Goal: Task Accomplishment & Management: Use online tool/utility

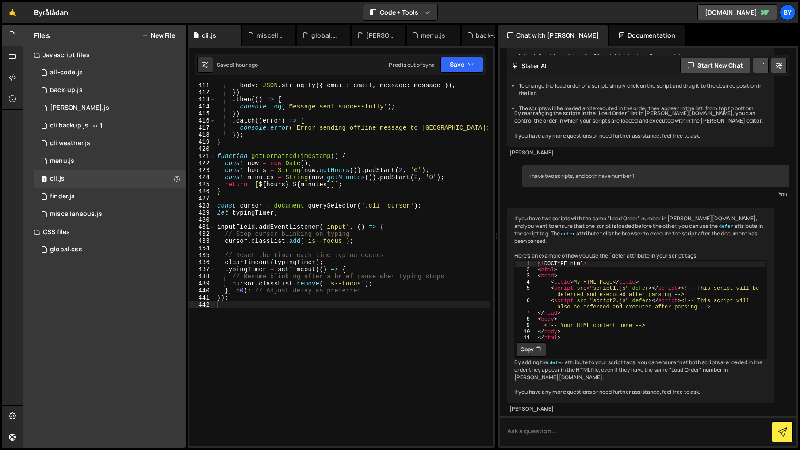
scroll to position [3154, 0]
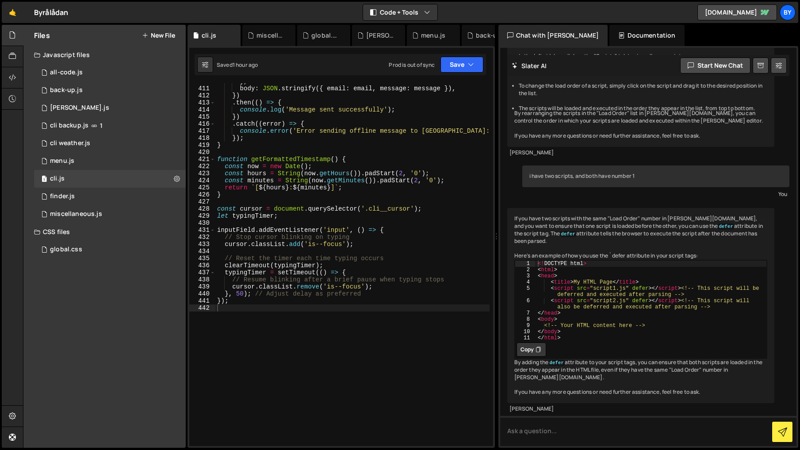
type textarea "typingTimer = setTimeout(() => {"
click at [410, 271] on div "} , body : JSON . stringify ({ email : email , message : message }) , }) . then…" at bounding box center [352, 266] width 274 height 377
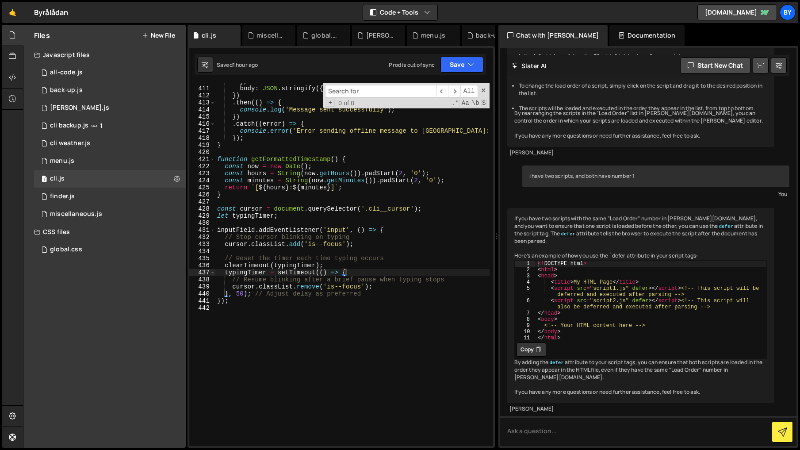
type input "["
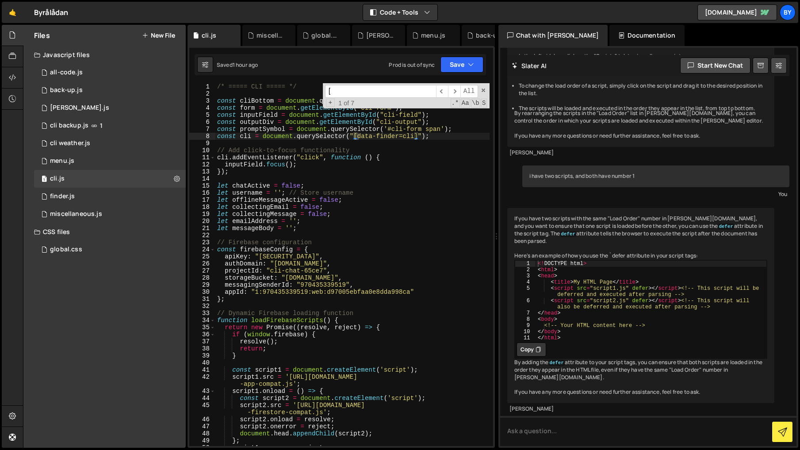
scroll to position [0, 0]
type input ">"
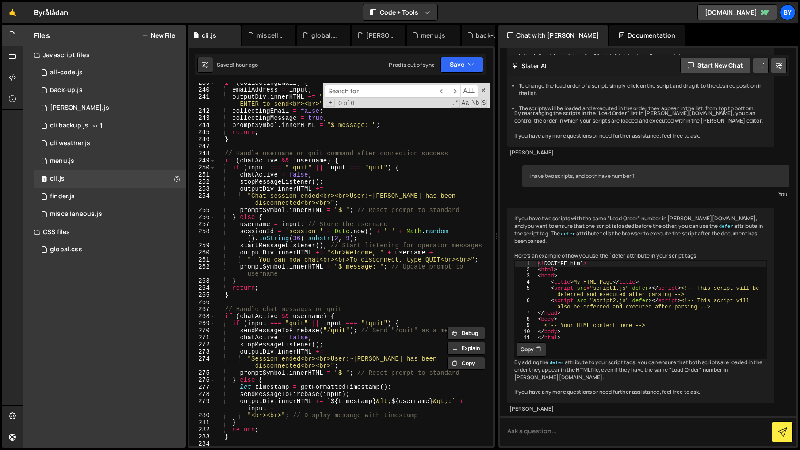
scroll to position [1826, 0]
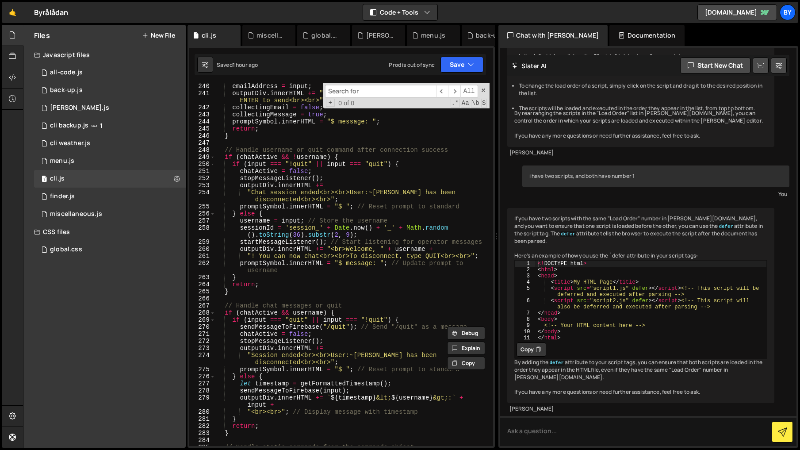
click at [394, 265] on div "emailAddress = input ; outputDiv . innerHTML += "<br>System: Type your message …" at bounding box center [352, 271] width 274 height 377
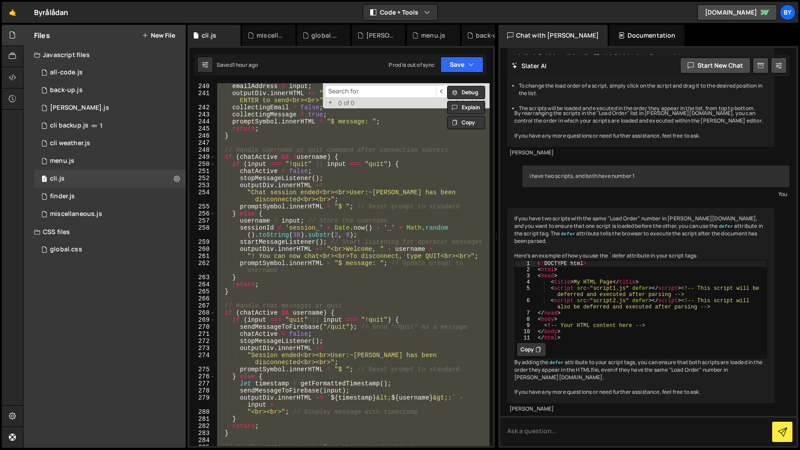
click at [421, 234] on div "emailAddress = input ; outputDiv . innerHTML += "<br>System: Type your message …" at bounding box center [352, 264] width 274 height 363
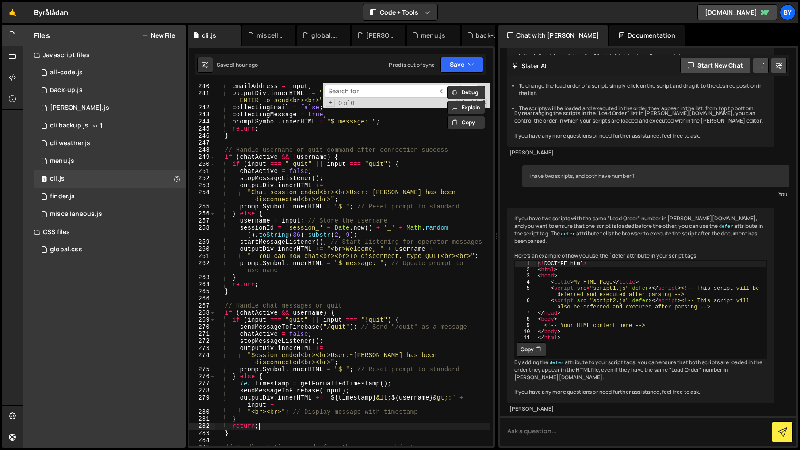
drag, startPoint x: 381, startPoint y: 423, endPoint x: 358, endPoint y: 401, distance: 32.2
click at [380, 423] on div "emailAddress = input ; outputDiv . innerHTML += "<br>System: Type your message …" at bounding box center [352, 271] width 274 height 377
click at [371, 264] on div "emailAddress = input ; outputDiv . innerHTML += "<br>System: Type your message …" at bounding box center [352, 271] width 274 height 377
click at [359, 265] on div "emailAddress = input ; outputDiv . innerHTML += "<br>System: Type your message …" at bounding box center [352, 271] width 274 height 377
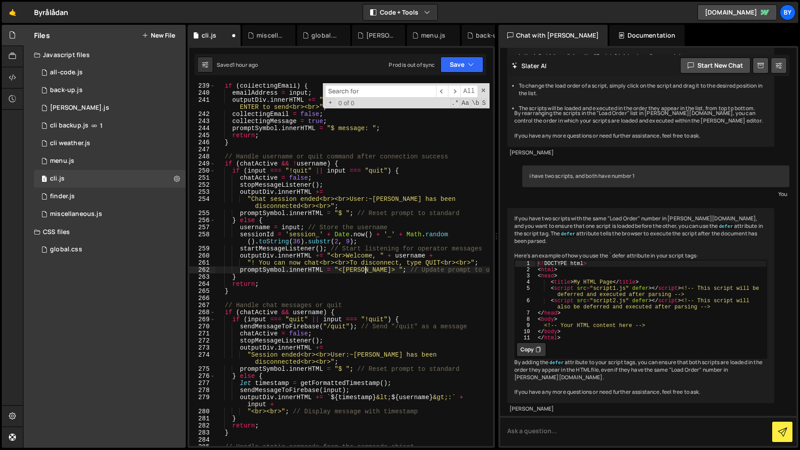
scroll to position [1809, 0]
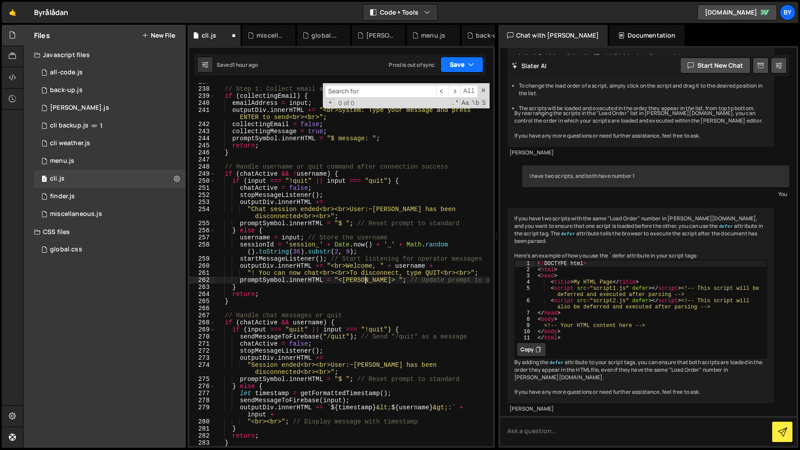
click at [456, 58] on button "Save" at bounding box center [461, 65] width 43 height 16
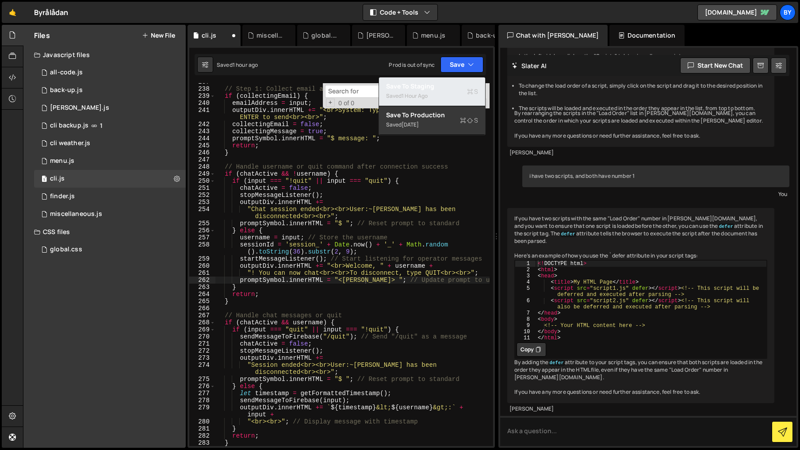
click at [451, 86] on div "Save to Staging S" at bounding box center [432, 86] width 92 height 9
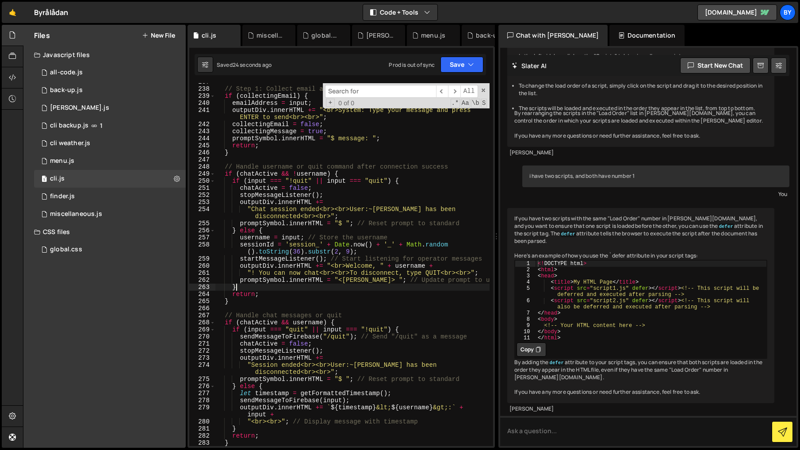
scroll to position [0, 1]
click at [383, 287] on div "// Step 1: Collect email address if ( collectingEmail ) { emailAddress = input …" at bounding box center [352, 266] width 274 height 377
click at [415, 254] on div "// Step 1: Collect email address if ( collectingEmail ) { emailAddress = input …" at bounding box center [352, 266] width 274 height 377
type textarea "});"
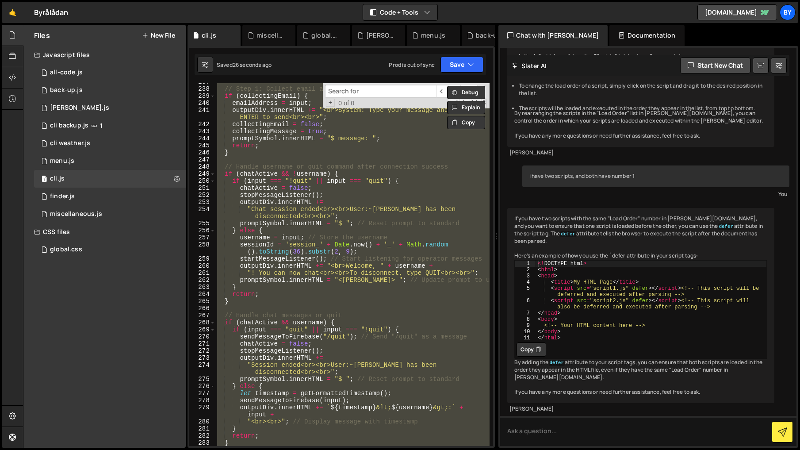
scroll to position [0, 0]
paste textarea
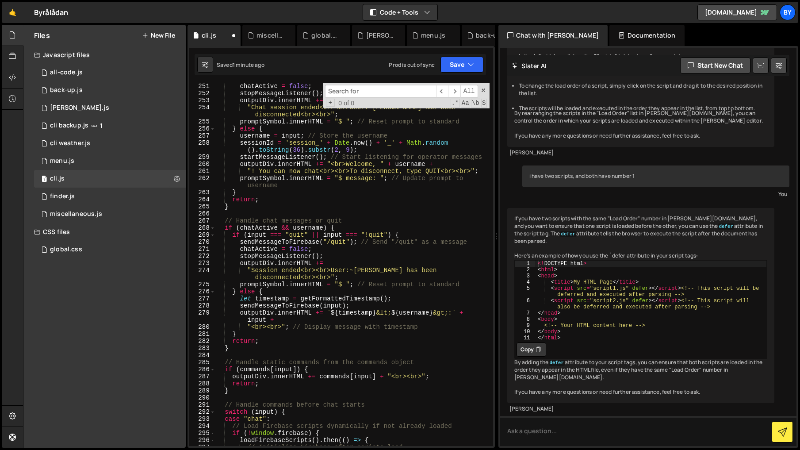
scroll to position [1909, 0]
click at [383, 191] on div "if ( input === "!quit" || input === "quit" ) { chatActive = false ; stopMessage…" at bounding box center [352, 265] width 274 height 377
click at [373, 181] on div "if ( input === "!quit" || input === "quit" ) { chatActive = false ; stopMessage…" at bounding box center [352, 265] width 274 height 377
drag, startPoint x: 455, startPoint y: 66, endPoint x: 455, endPoint y: 80, distance: 13.7
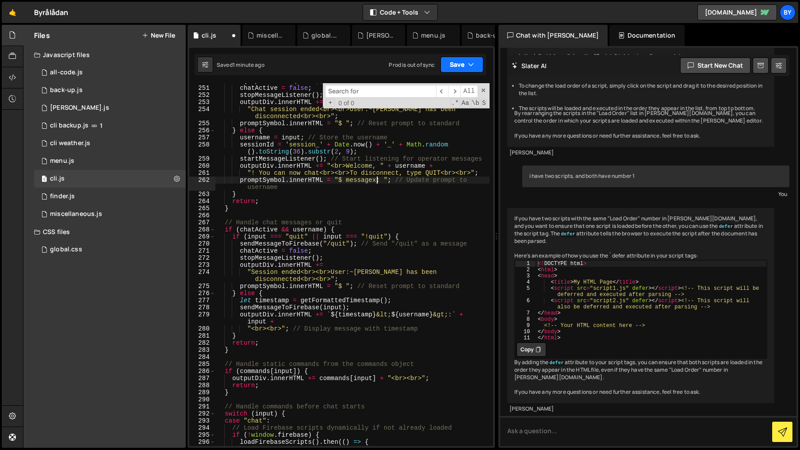
click at [455, 66] on button "Save" at bounding box center [461, 65] width 43 height 16
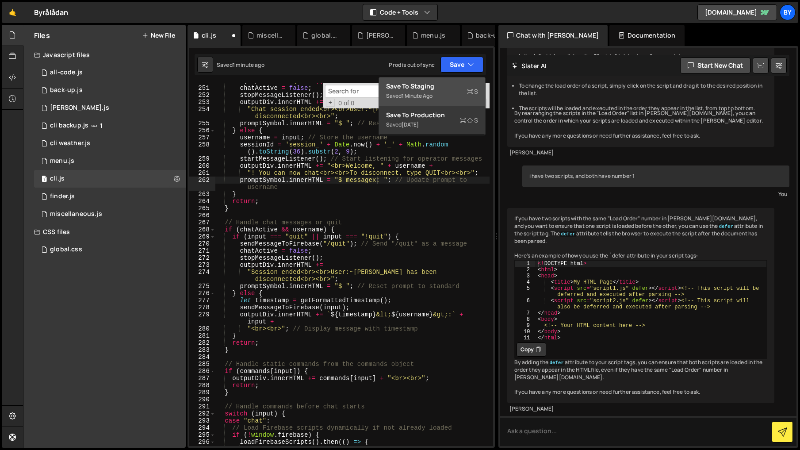
click at [454, 85] on div "Save to Staging S" at bounding box center [432, 86] width 92 height 9
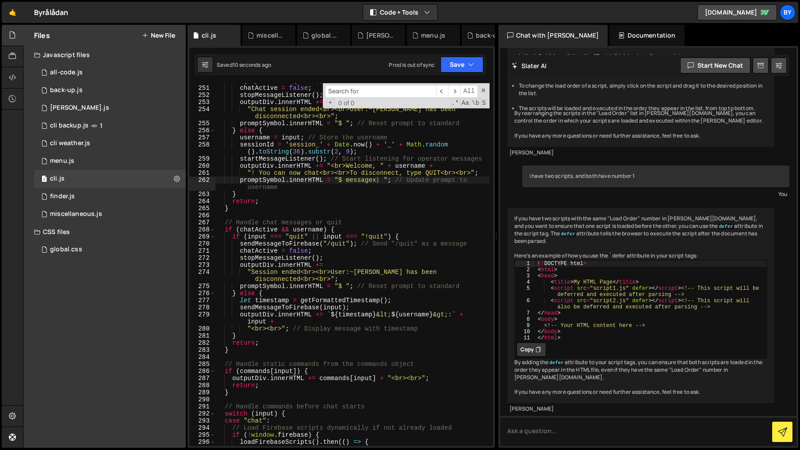
click at [376, 182] on div "if ( input === "!quit" || input === "quit" ) { chatActive = false ; stopMessage…" at bounding box center [352, 265] width 274 height 377
click at [450, 68] on button "Save" at bounding box center [461, 65] width 43 height 16
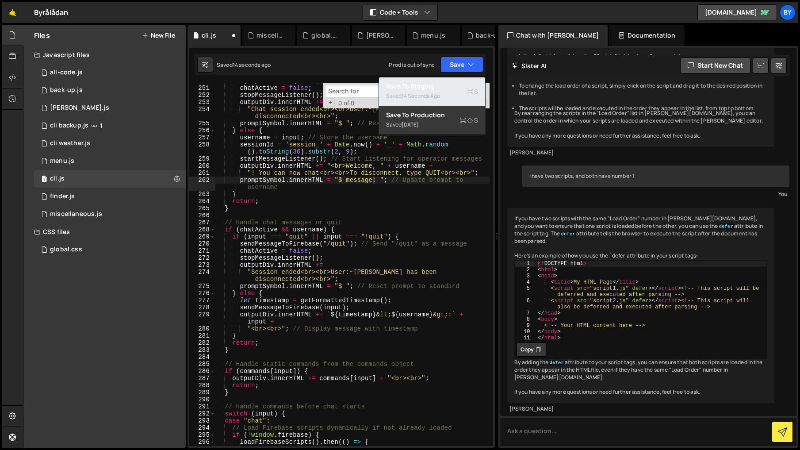
click at [448, 80] on button "Save to Staging S Saved 14 seconds ago" at bounding box center [432, 91] width 106 height 29
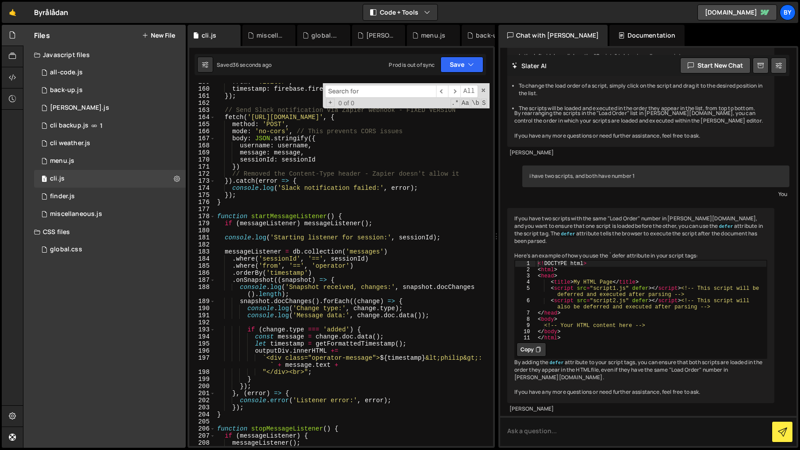
scroll to position [0, 8]
click at [440, 352] on div "from : 'visitor' , timestamp : firebase . firestore . FieldValue . serverTimest…" at bounding box center [352, 266] width 274 height 377
drag, startPoint x: 485, startPoint y: 357, endPoint x: 530, endPoint y: 398, distance: 61.1
click at [484, 357] on div "from : 'visitor' , timestamp : firebase . firestore . FieldValue . serverTimest…" at bounding box center [352, 266] width 274 height 377
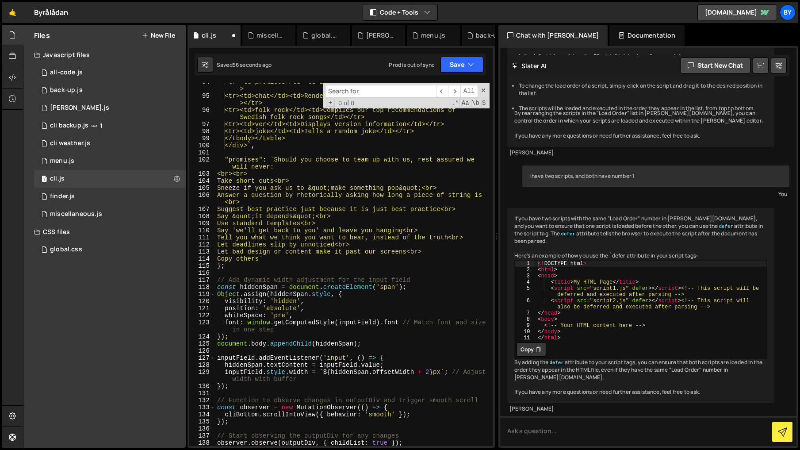
scroll to position [727, 0]
click at [450, 215] on div "<tr><td>promises</td><td>Lists some of our client promises</td></tr > <tr><td>c…" at bounding box center [352, 270] width 274 height 384
type textarea "Say &quot;it depends&quot;<br>"
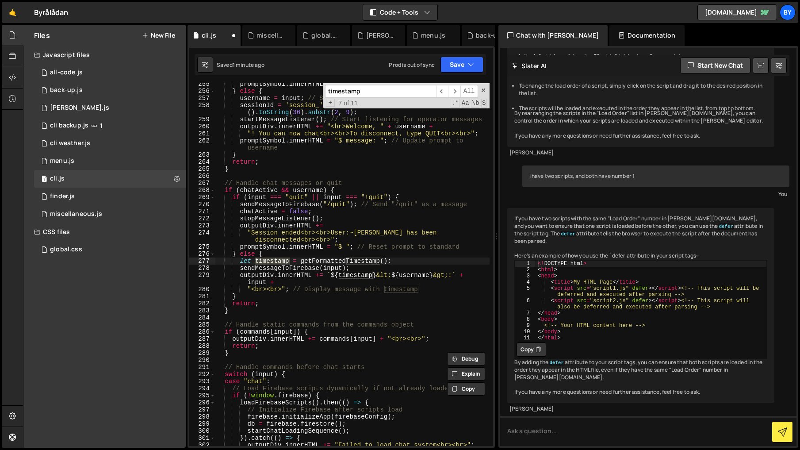
scroll to position [1948, 0]
type input "timestamp"
click at [456, 278] on div "promptSymbol . innerHTML = "$ " ; // Reset prompt to standard } else { username…" at bounding box center [352, 268] width 274 height 377
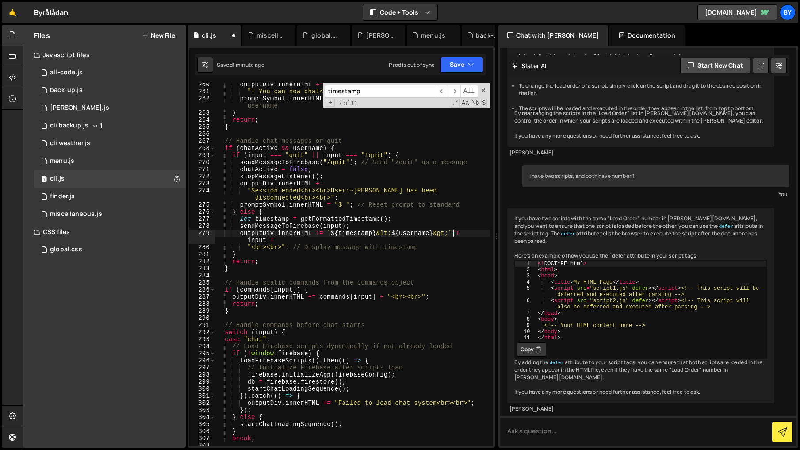
scroll to position [2002, 0]
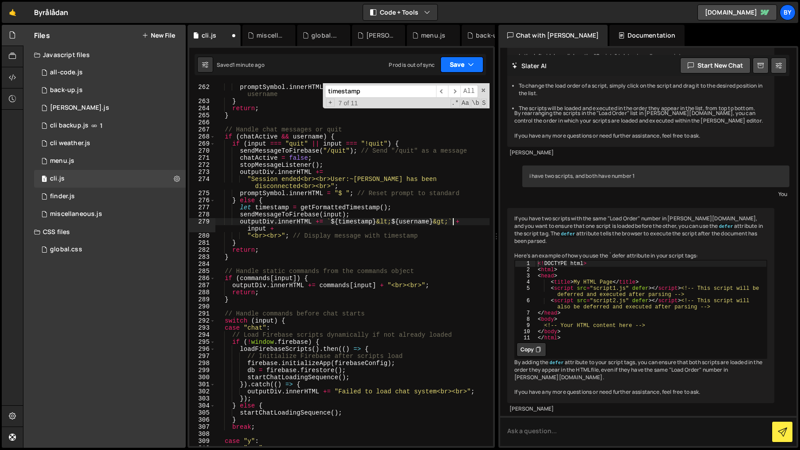
click at [455, 65] on button "Save" at bounding box center [461, 65] width 43 height 16
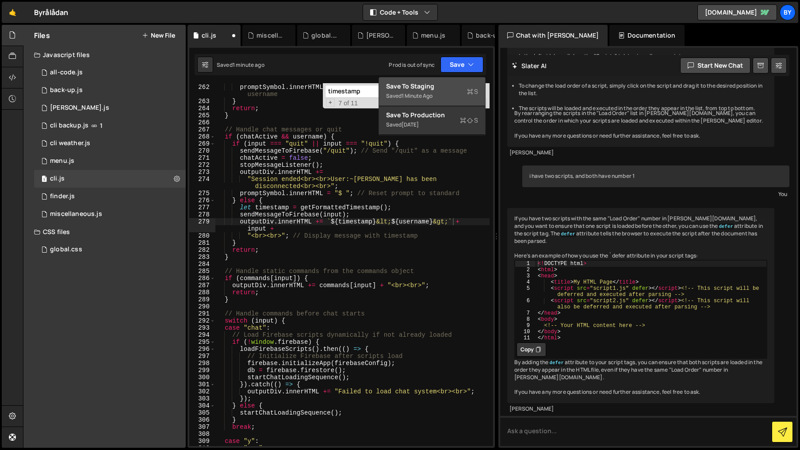
click at [444, 85] on div "Save to Staging S" at bounding box center [432, 86] width 92 height 9
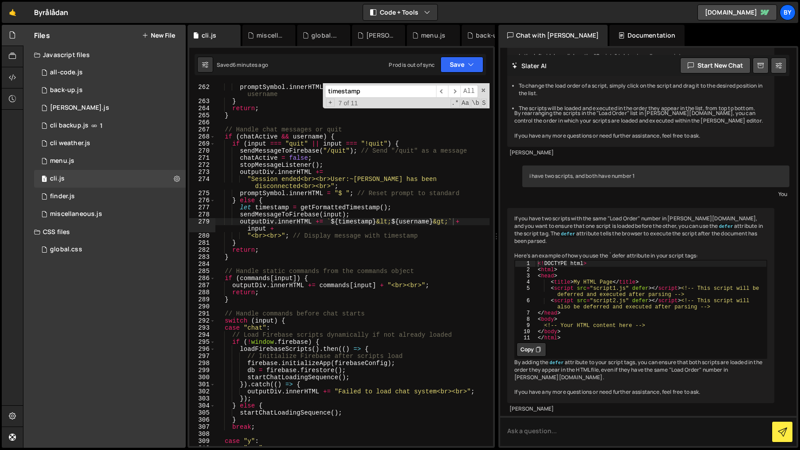
type textarea "return;"
click at [429, 251] on div ""! You can now chat<br><br>To disconnect, type QUIT<br><br>" ; promptSymbol . i…" at bounding box center [352, 265] width 274 height 377
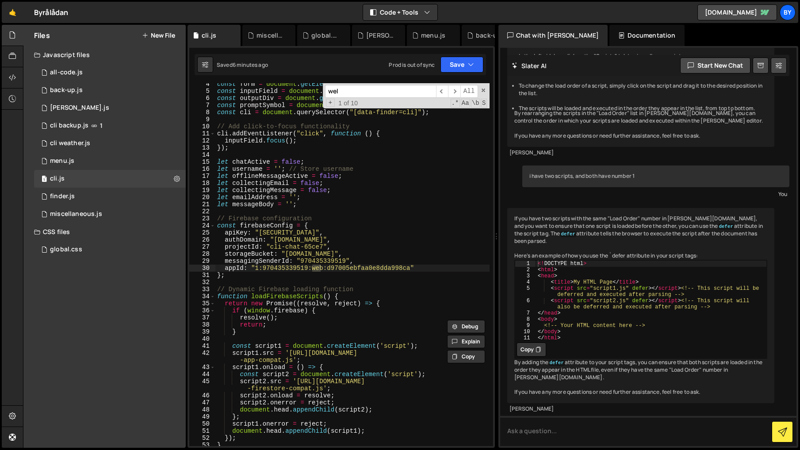
scroll to position [1814, 0]
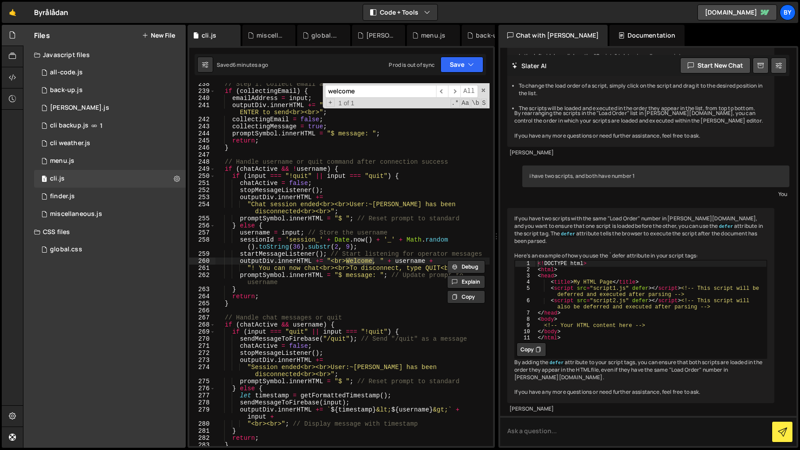
type input "welcome"
drag, startPoint x: 264, startPoint y: 282, endPoint x: 254, endPoint y: 297, distance: 18.4
click at [264, 282] on div "// Step 1: Collect email address if ( collectingEmail ) { emailAddress = input …" at bounding box center [352, 268] width 274 height 377
click at [253, 298] on div "// Step 1: Collect email address if ( collectingEmail ) { emailAddress = input …" at bounding box center [352, 268] width 274 height 377
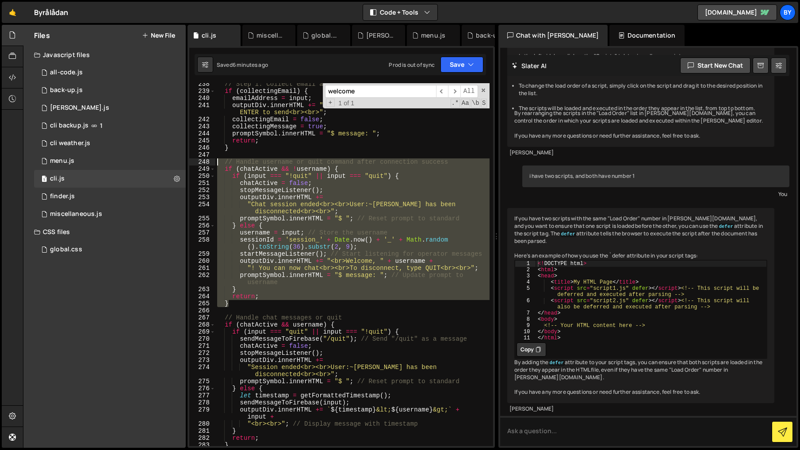
drag, startPoint x: 231, startPoint y: 262, endPoint x: 283, endPoint y: 199, distance: 81.4
click at [216, 159] on div "// Step 1: Collect email address if ( collectingEmail ) { emailAddress = input …" at bounding box center [352, 268] width 274 height 377
paste textarea "}"
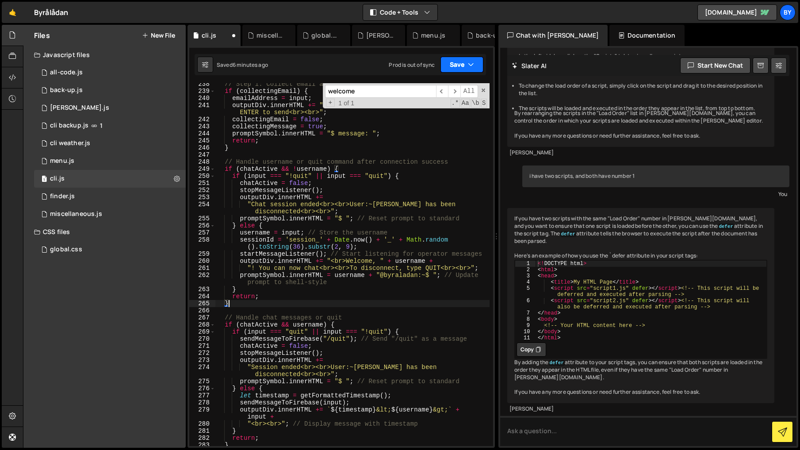
click at [460, 70] on button "Save" at bounding box center [461, 65] width 43 height 16
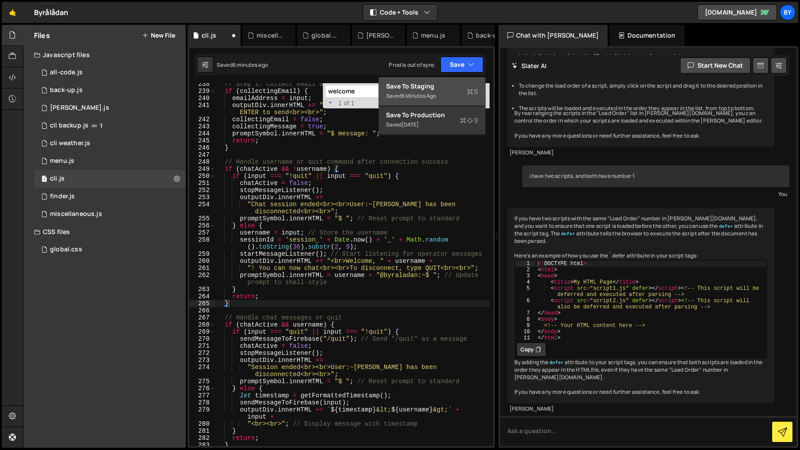
drag, startPoint x: 464, startPoint y: 91, endPoint x: 738, endPoint y: 126, distance: 275.5
click at [464, 91] on div "Saved 6 minutes ago" at bounding box center [432, 96] width 92 height 11
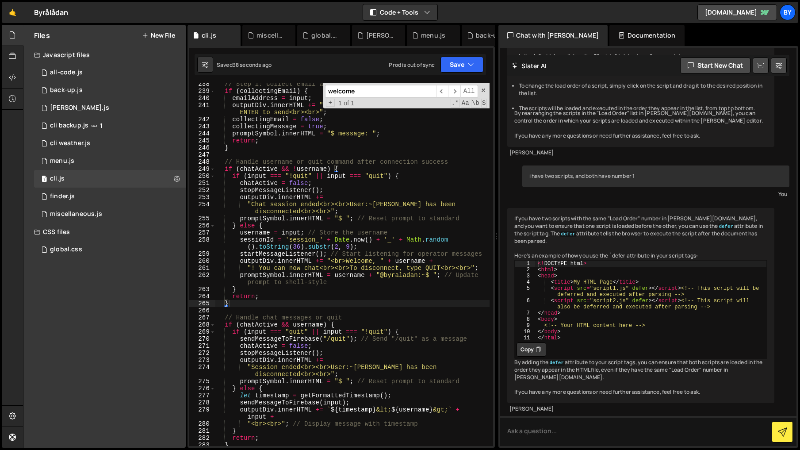
click at [400, 277] on div "// Step 1: Collect email address if ( collectingEmail ) { emailAddress = input …" at bounding box center [352, 268] width 274 height 377
click at [468, 67] on icon "button" at bounding box center [471, 64] width 6 height 9
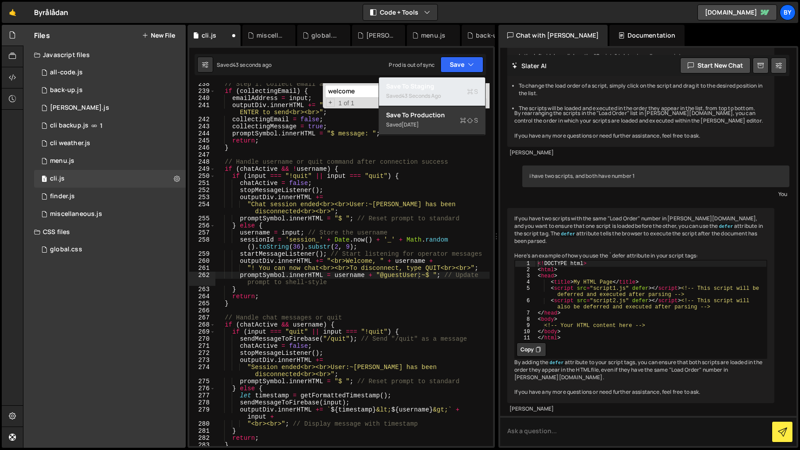
drag, startPoint x: 455, startPoint y: 85, endPoint x: 525, endPoint y: 106, distance: 72.9
click at [455, 85] on div "Save to Staging S" at bounding box center [432, 86] width 92 height 9
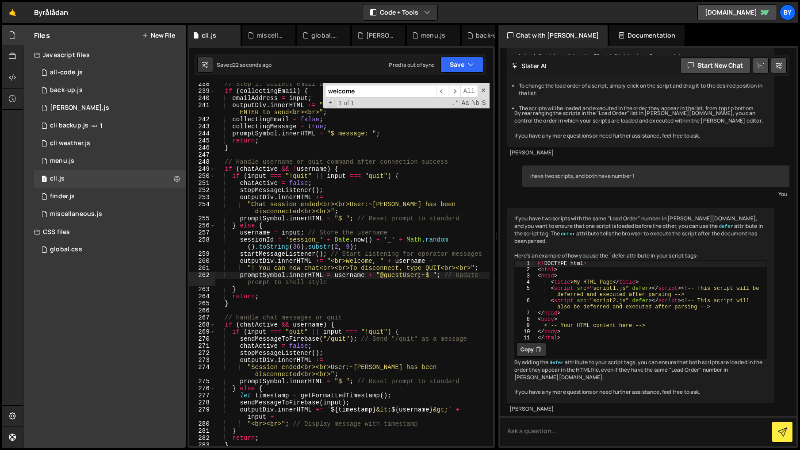
click at [410, 275] on div "// Step 1: Collect email address if ( collectingEmail ) { emailAddress = input …" at bounding box center [352, 268] width 274 height 377
drag, startPoint x: 452, startPoint y: 62, endPoint x: 452, endPoint y: 71, distance: 9.3
click at [452, 63] on button "Save" at bounding box center [461, 65] width 43 height 16
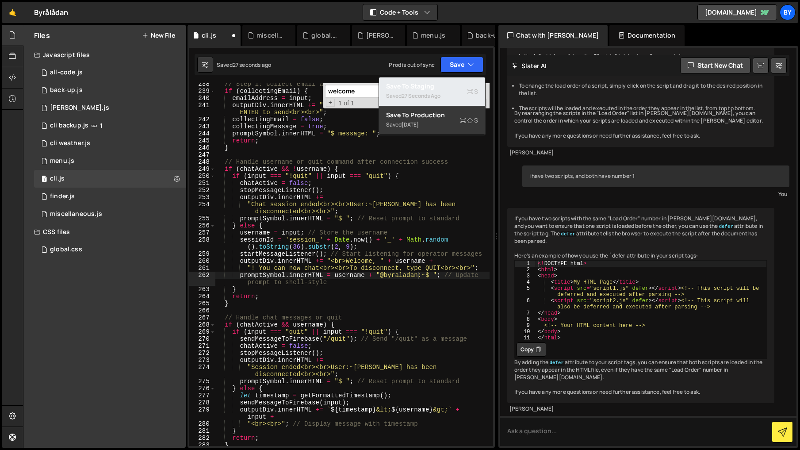
drag, startPoint x: 450, startPoint y: 80, endPoint x: 654, endPoint y: 103, distance: 205.1
click at [450, 80] on button "Save to Staging S Saved 27 seconds ago" at bounding box center [432, 91] width 106 height 29
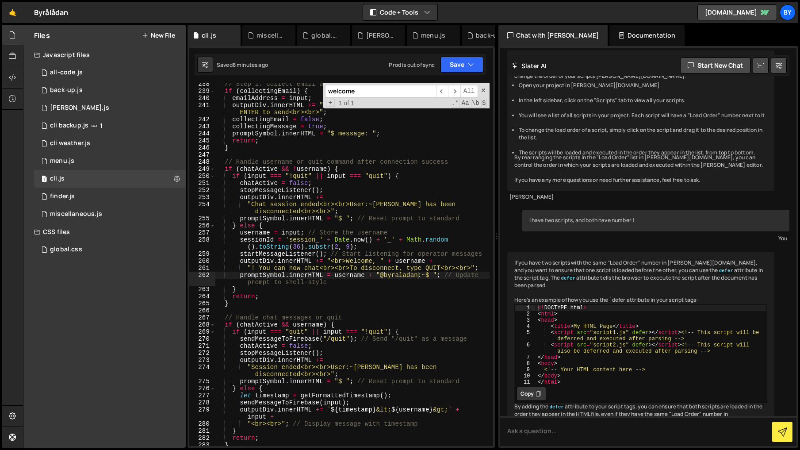
scroll to position [688, 0]
type textarea "return;"
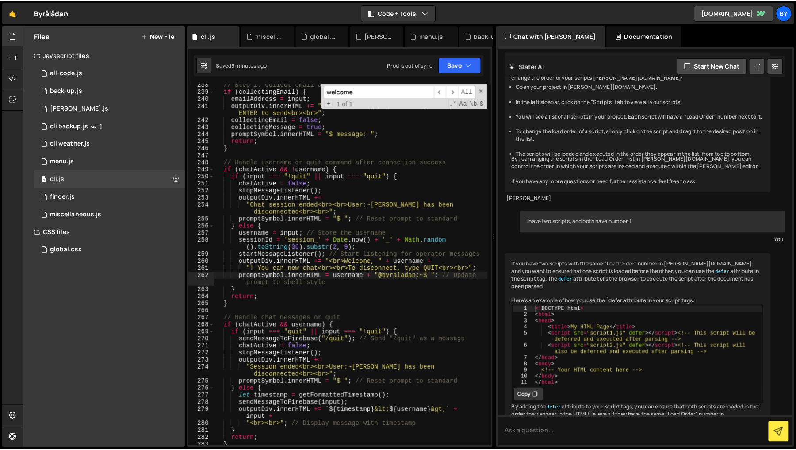
scroll to position [0, 3]
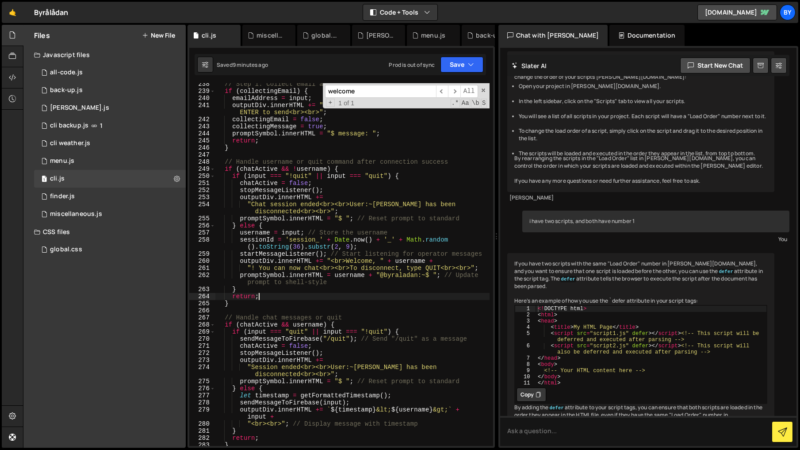
click at [440, 296] on div "// Step 1: Collect email address if ( collectingEmail ) { emailAddress = input …" at bounding box center [352, 268] width 274 height 377
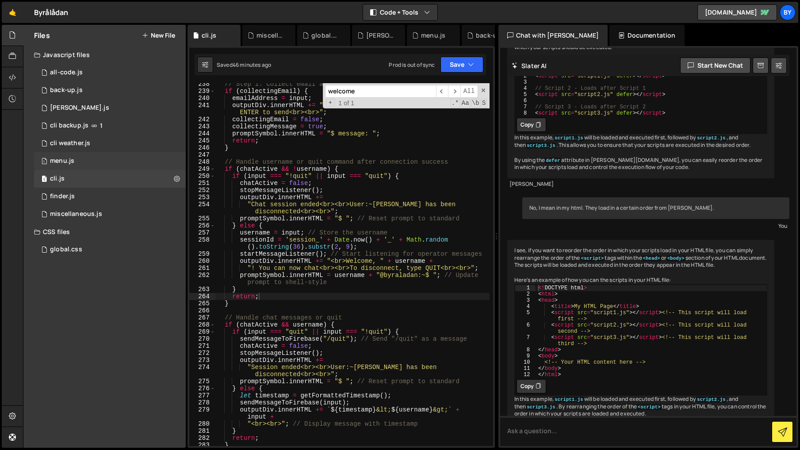
scroll to position [1814, 0]
